Goal: Find specific page/section: Find specific page/section

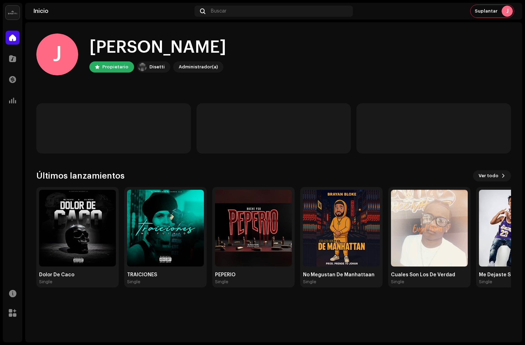
click at [13, 49] on div "Catálogo" at bounding box center [13, 59] width 20 height 20
click at [15, 58] on span at bounding box center [12, 59] width 7 height 6
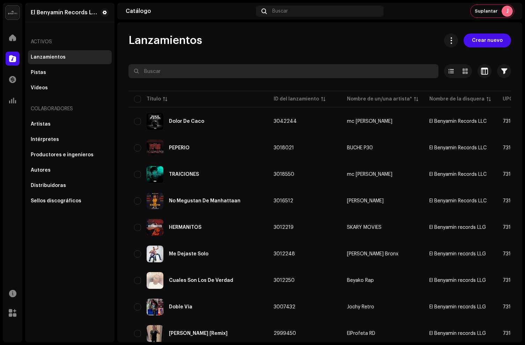
click at [166, 70] on input "text" at bounding box center [283, 71] width 310 height 14
paste input "7316481318149"
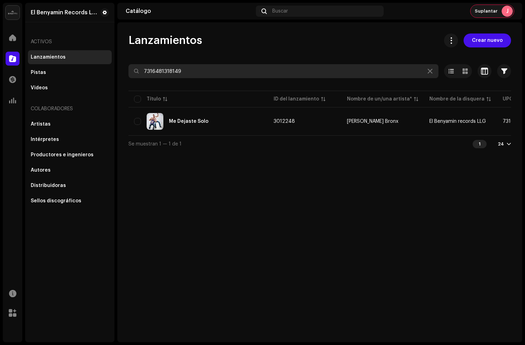
type input "7316481318149"
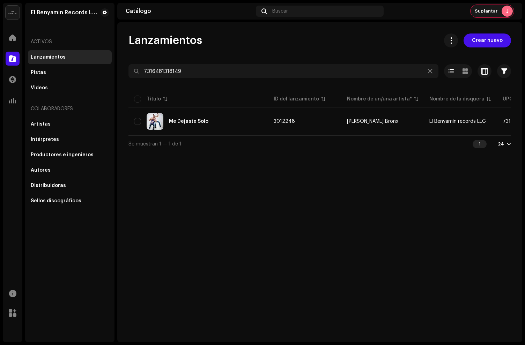
click at [485, 6] on div "Suplantar J" at bounding box center [491, 11] width 43 height 13
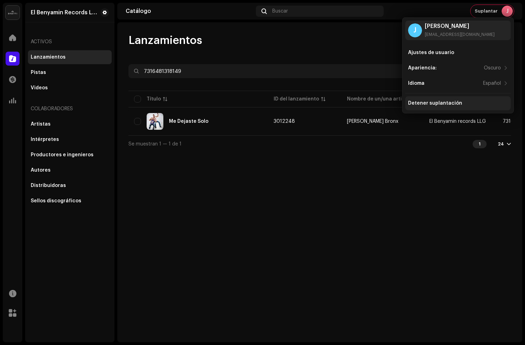
click at [427, 100] on div "Detener suplantación" at bounding box center [435, 103] width 54 height 6
